Goal: Task Accomplishment & Management: Manage account settings

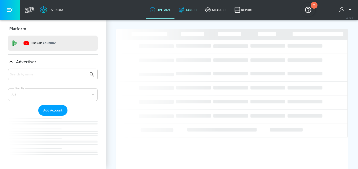
click at [184, 9] on icon at bounding box center [182, 10] width 6 height 6
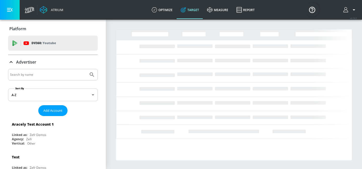
click at [57, 73] on input "Search by name" at bounding box center [48, 74] width 76 height 7
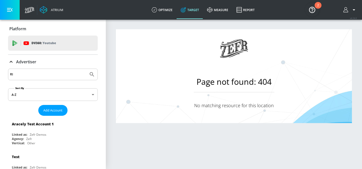
type input "R"
type input "AbbVie Co-pilot"
click at [86, 69] on button "Submit Search" at bounding box center [91, 74] width 11 height 11
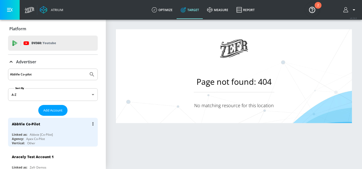
click at [37, 134] on div "Abbvie [Co-Pilot]" at bounding box center [41, 134] width 23 height 4
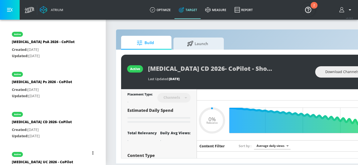
type input "0.52"
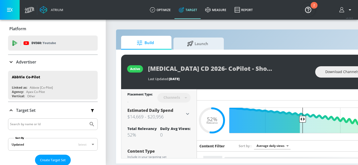
click at [35, 124] on input "Search by name or Id" at bounding box center [48, 124] width 76 height 7
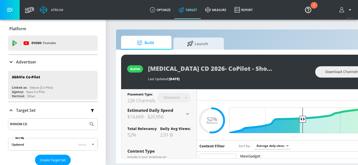
click at [86, 119] on button "Submit Search" at bounding box center [91, 124] width 11 height 11
type input "[MEDICAL_DATA] CD"
click at [86, 119] on button "Submit Search" at bounding box center [91, 124] width 11 height 11
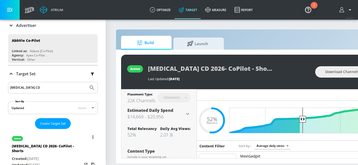
scroll to position [104, 0]
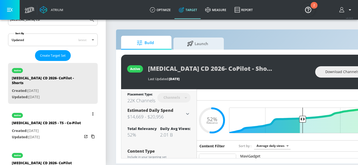
click at [39, 120] on div "[MEDICAL_DATA] CD 2025 - TS - Co-Pilot" at bounding box center [46, 123] width 69 height 7
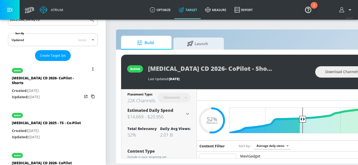
type input "[MEDICAL_DATA] CD 2025 - TS - Co-Pilot"
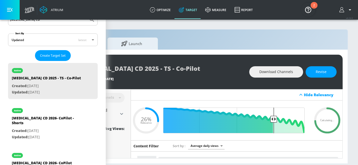
scroll to position [0, 70]
click at [317, 74] on span "Revise" at bounding box center [321, 72] width 11 height 6
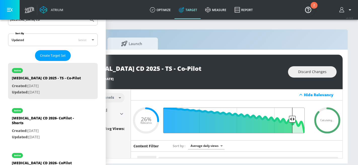
drag, startPoint x: 273, startPoint y: 117, endPoint x: 288, endPoint y: 118, distance: 15.4
type input "0.13"
click at [288, 118] on input "Final Threshold" at bounding box center [236, 121] width 141 height 26
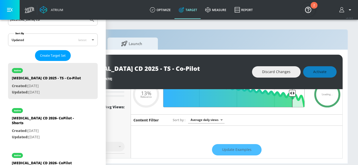
scroll to position [0, 0]
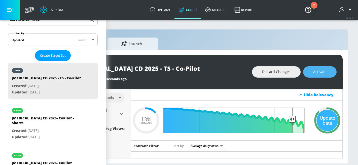
click at [320, 73] on span "Activate" at bounding box center [319, 72] width 13 height 6
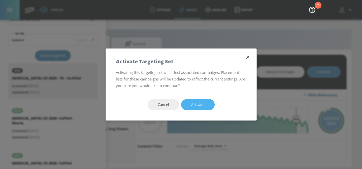
click at [204, 102] on button "Activate" at bounding box center [197, 104] width 33 height 11
